Goal: Submit feedback/report problem

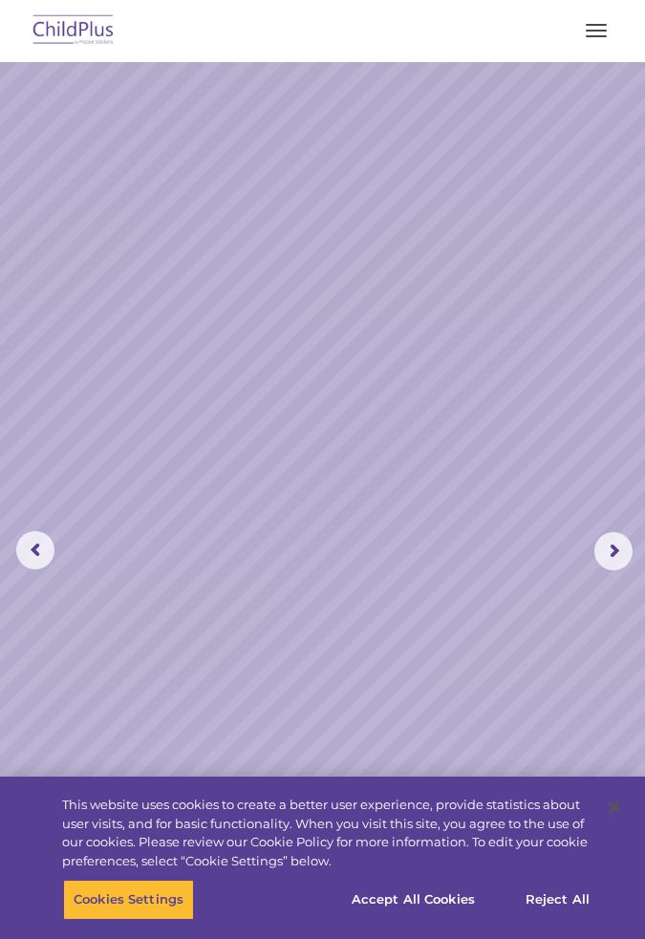
select select "MEDIUM"
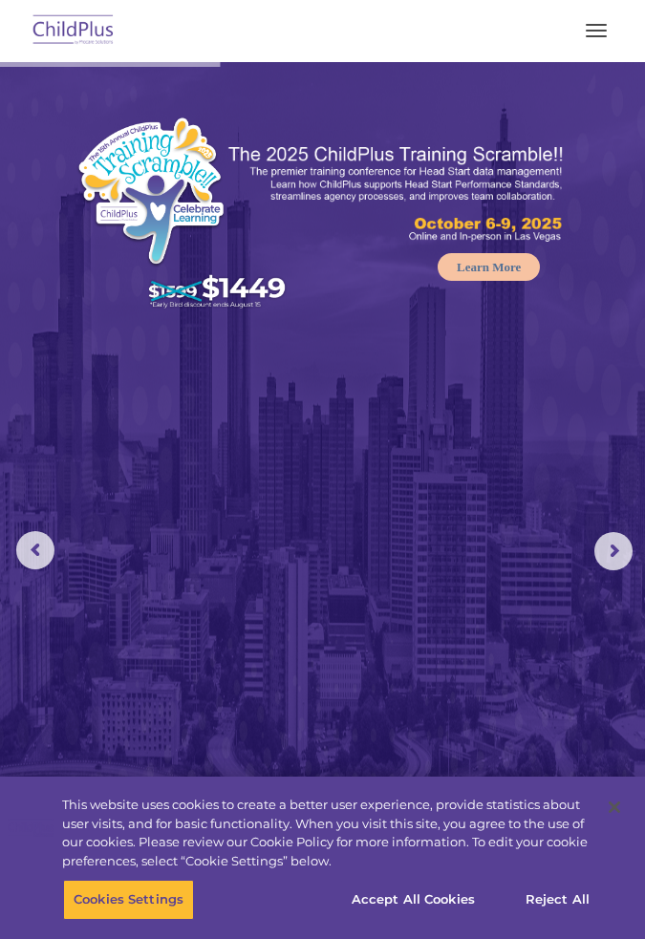
click at [609, 548] on rs-arrow at bounding box center [613, 551] width 38 height 38
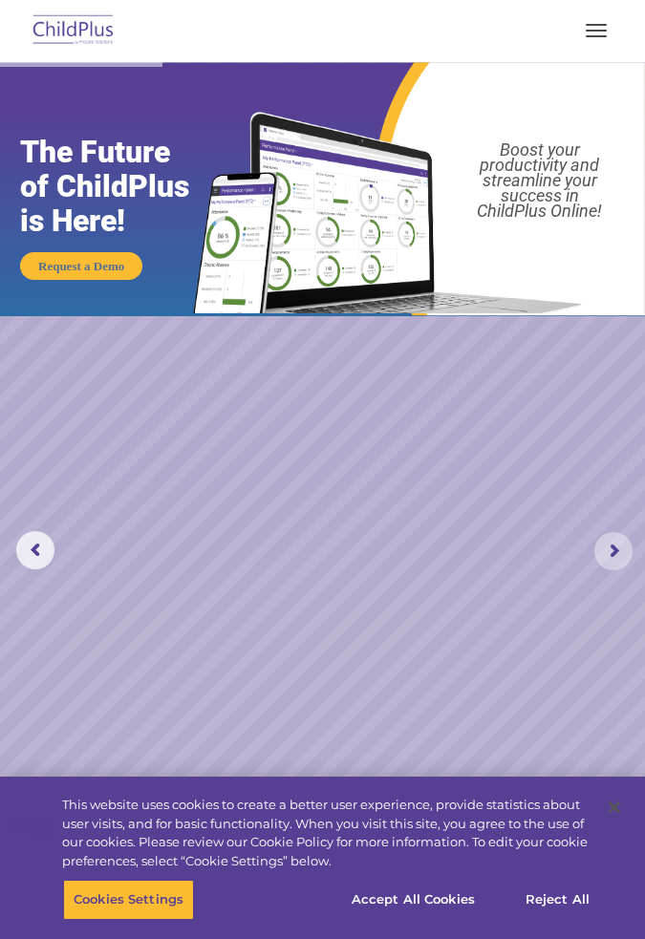
click at [611, 548] on rs-arrow at bounding box center [613, 551] width 38 height 38
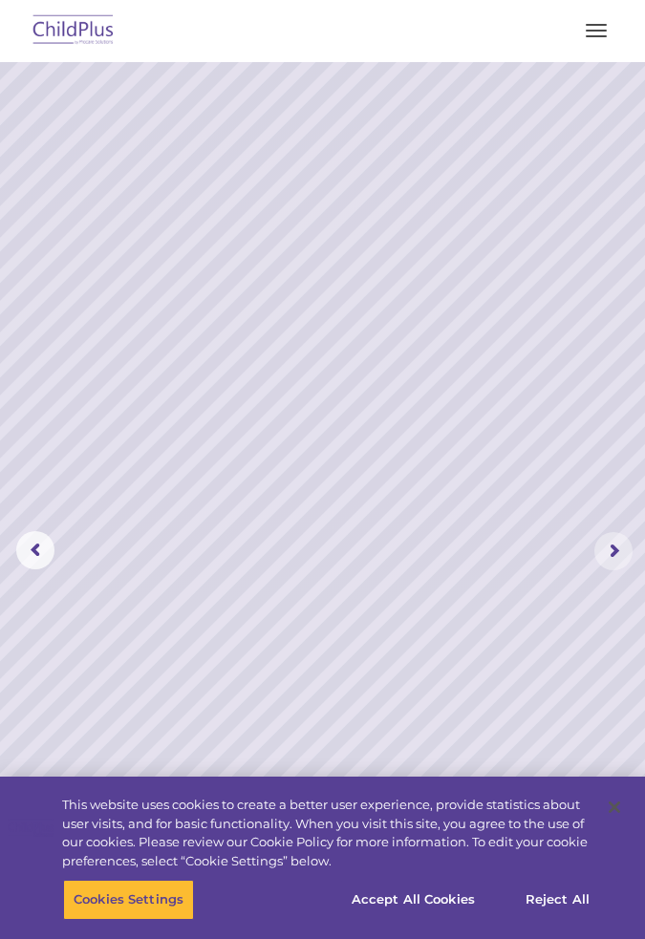
click at [597, 553] on rs-arrow at bounding box center [613, 551] width 38 height 38
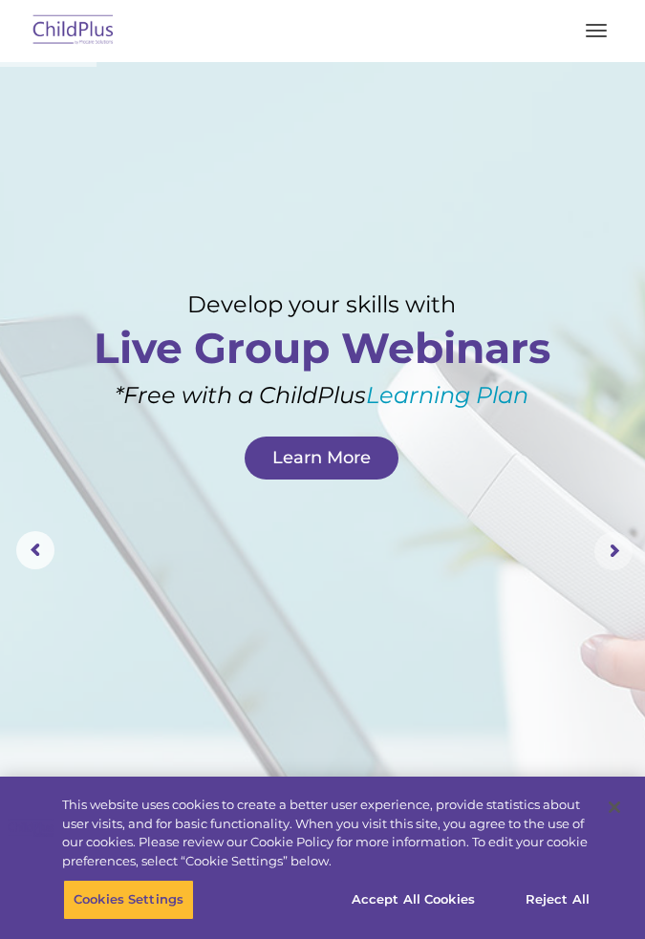
click at [602, 553] on rs-arrow at bounding box center [613, 551] width 38 height 38
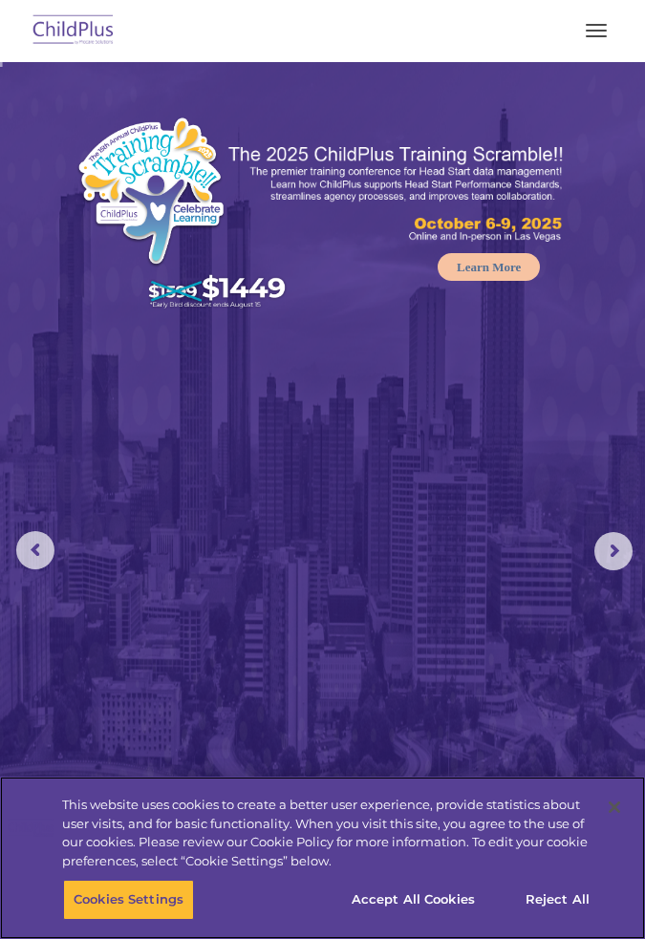
select select "MEDIUM"
